Goal: Task Accomplishment & Management: Complete application form

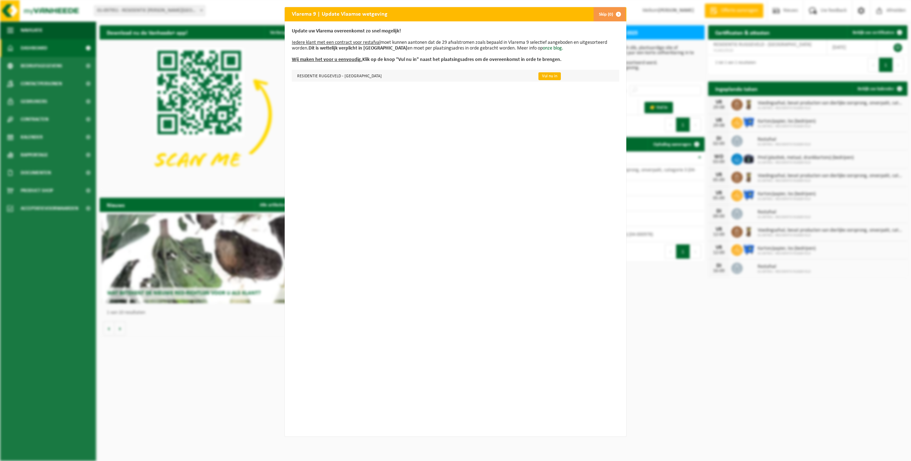
click at [538, 77] on link "Vul nu in" at bounding box center [549, 76] width 22 height 8
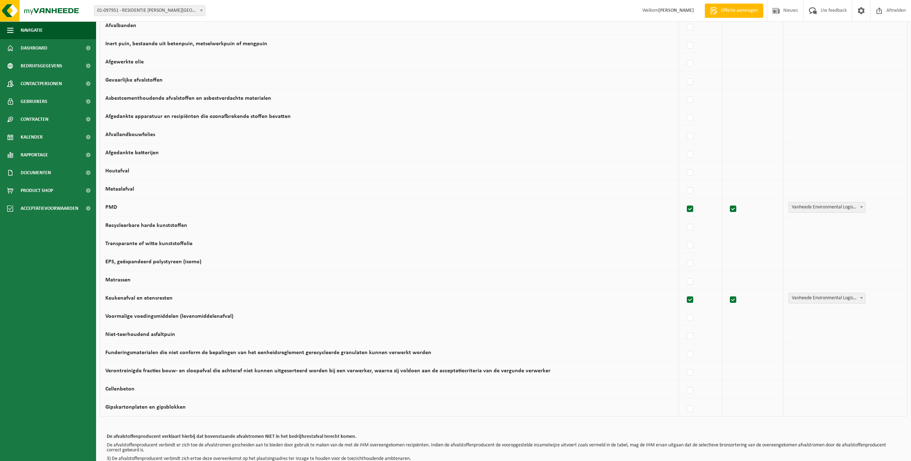
scroll to position [273, 0]
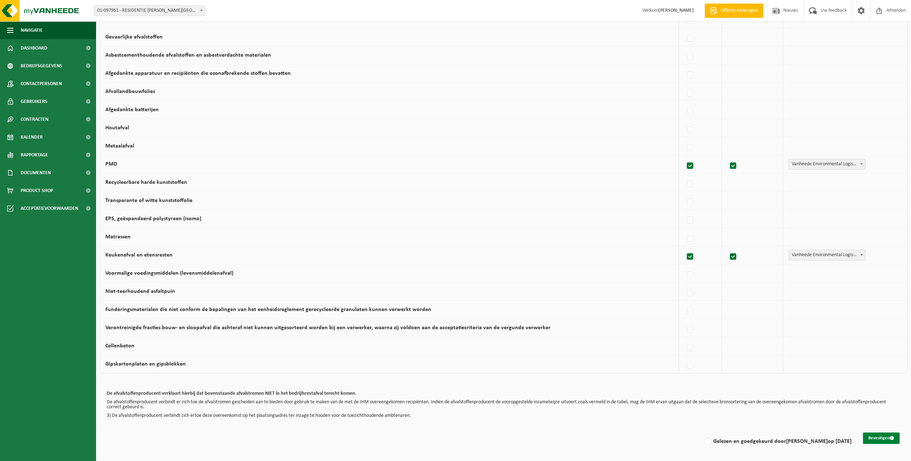
click at [881, 432] on button "Bevestigen" at bounding box center [881, 437] width 37 height 11
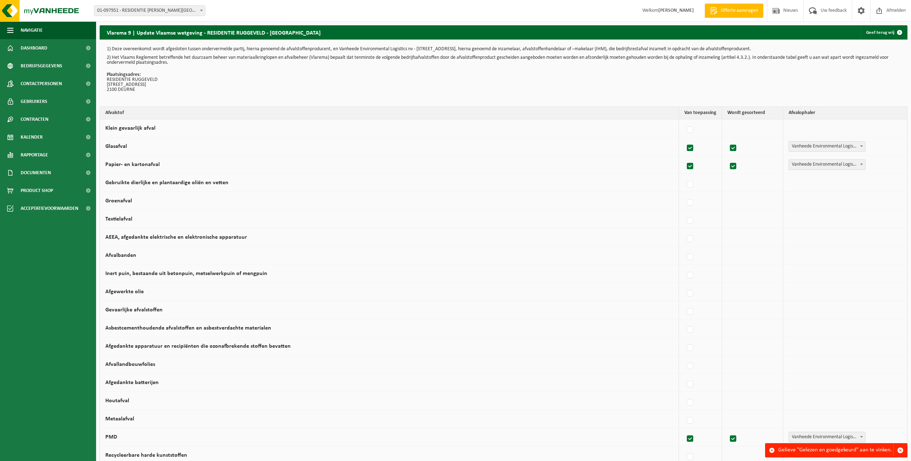
scroll to position [273, 0]
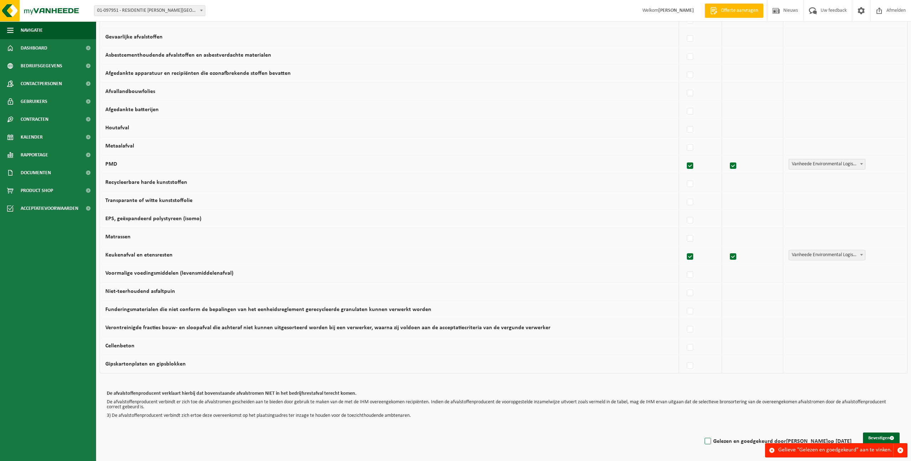
click at [704, 441] on label "Gelezen en goedgekeurd door PHILIPPE SCHRAM op 28/08/25" at bounding box center [777, 441] width 148 height 11
click at [702, 432] on input "Gelezen en goedgekeurd door PHILIPPE SCHRAM op 28/08/25" at bounding box center [702, 432] width 0 height 0
checkbox input "true"
click at [884, 436] on button "Bevestigen" at bounding box center [881, 437] width 37 height 11
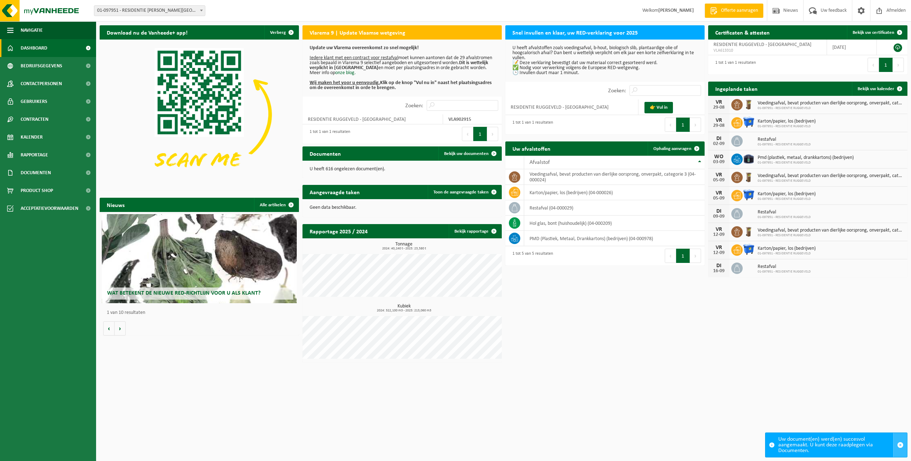
click at [902, 446] on span "button" at bounding box center [900, 444] width 6 height 6
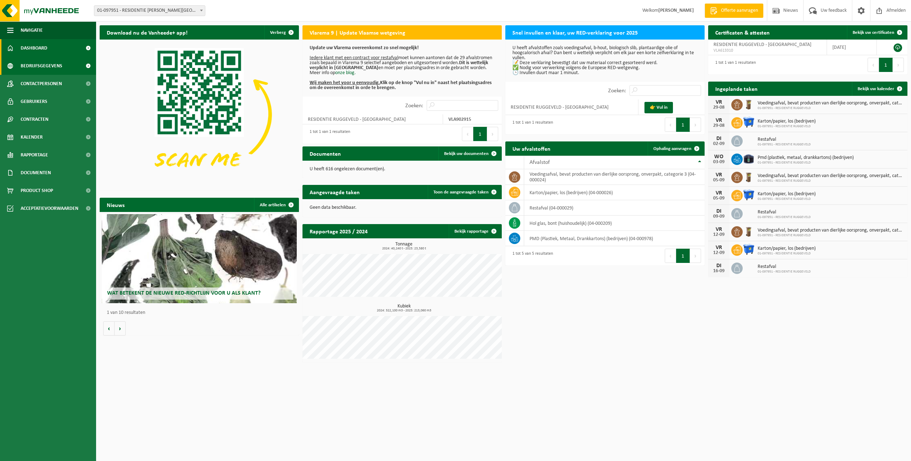
click at [37, 64] on span "Bedrijfsgegevens" at bounding box center [42, 66] width 42 height 18
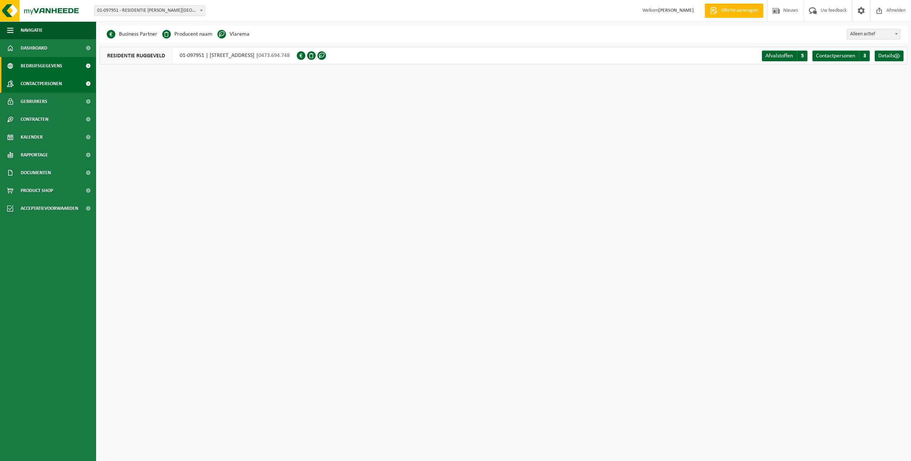
click at [41, 90] on span "Contactpersonen" at bounding box center [41, 84] width 41 height 18
